Goal: Information Seeking & Learning: Understand process/instructions

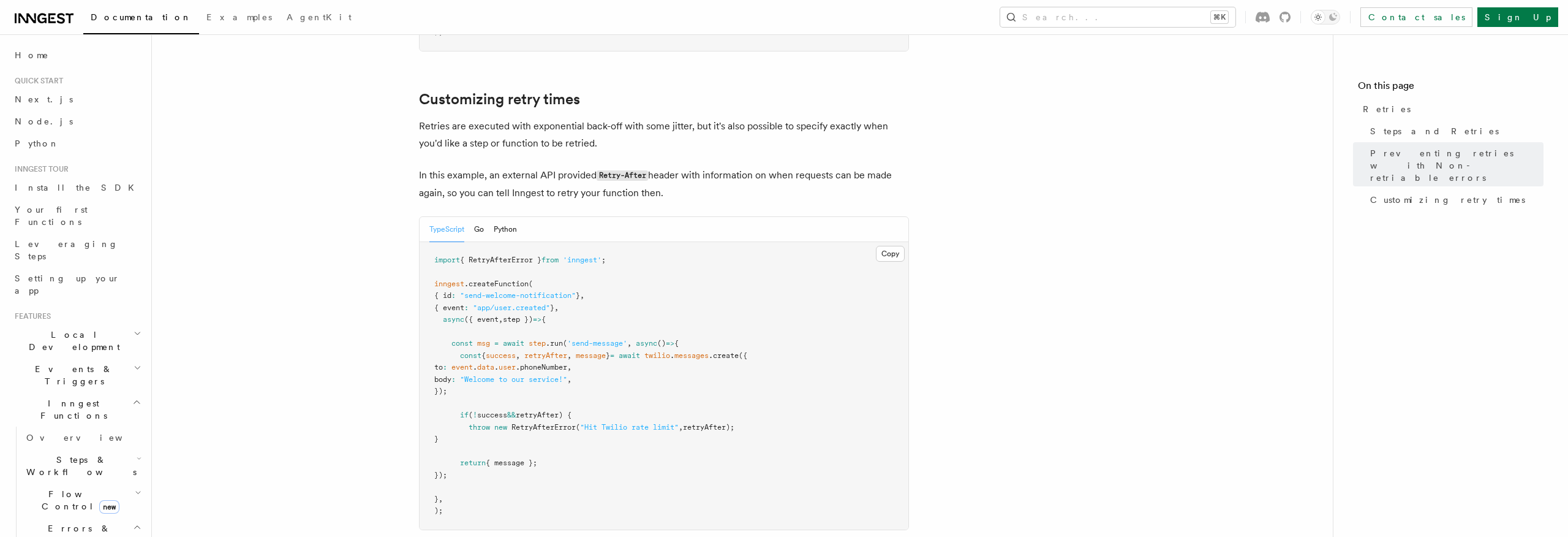
scroll to position [1573, 0]
click at [734, 418] on span "retryAfter);" at bounding box center [709, 422] width 52 height 9
click at [677, 445] on pre "import { RetryAfterError } from 'inngest' ; inngest .createFunction ( { id : "s…" at bounding box center [664, 381] width 489 height 287
click at [530, 418] on span "RetryAfterError" at bounding box center [544, 422] width 64 height 9
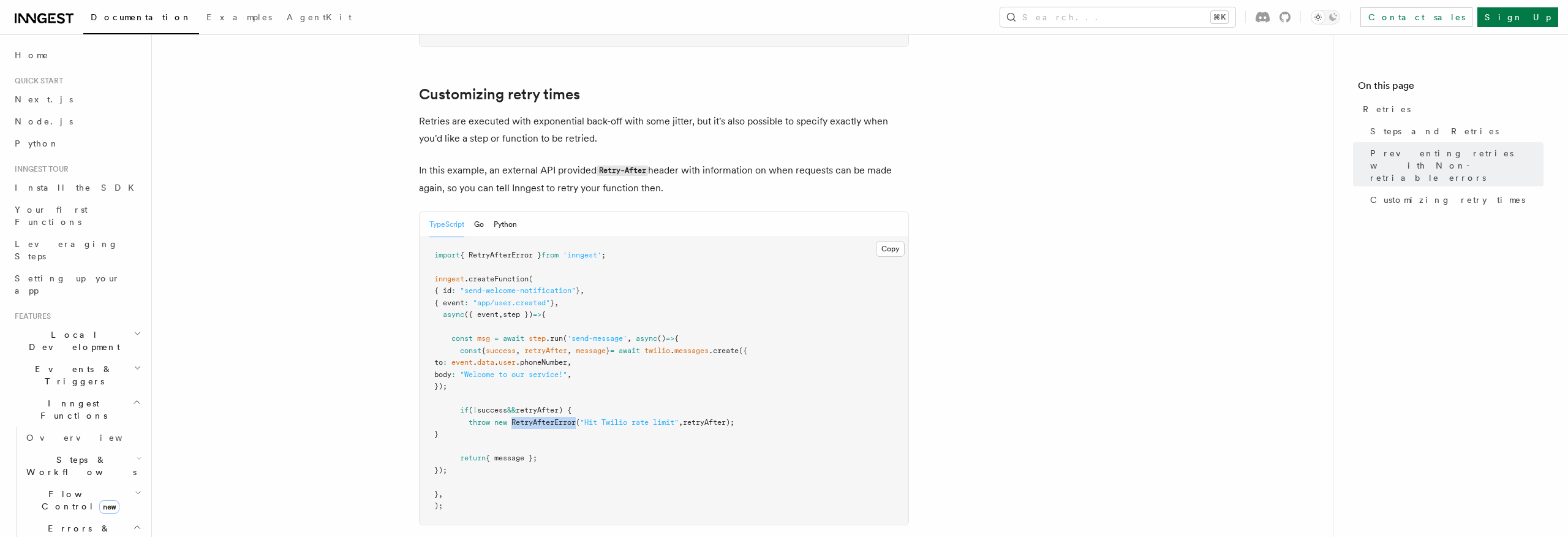
click at [530, 418] on span "RetryAfterError" at bounding box center [544, 422] width 64 height 9
click at [523, 418] on span "RetryAfterError" at bounding box center [544, 422] width 64 height 9
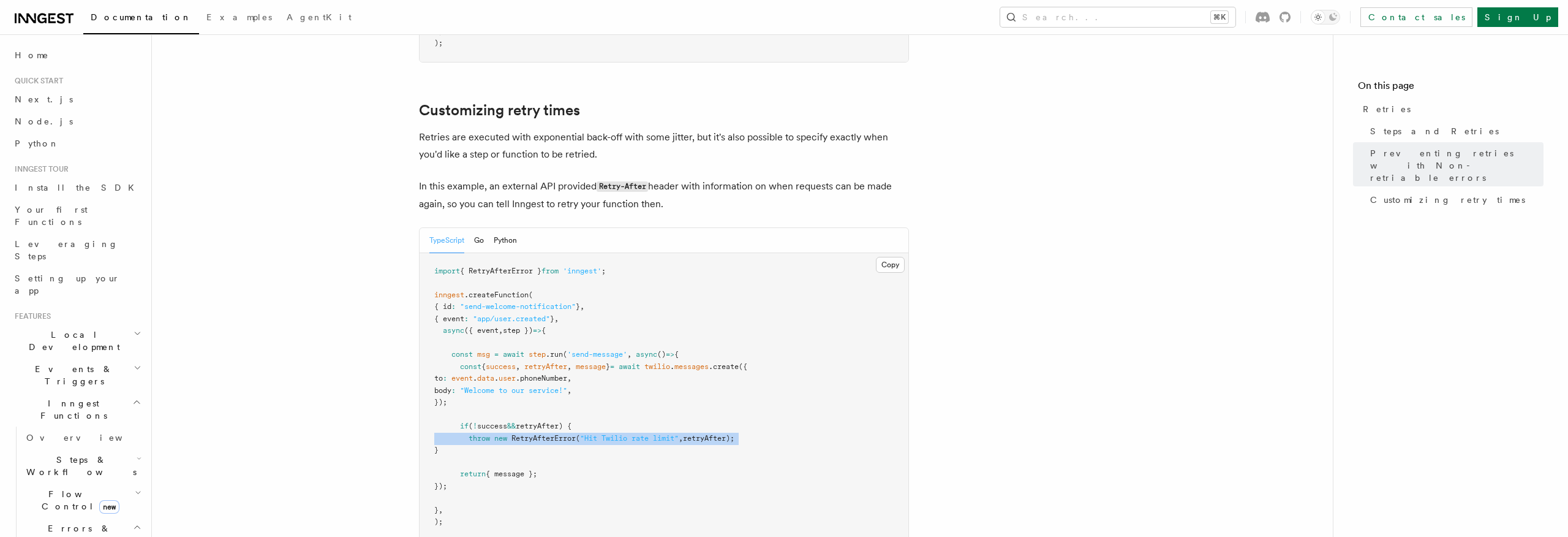
scroll to position [1561, 0]
